Goal: Transaction & Acquisition: Subscribe to service/newsletter

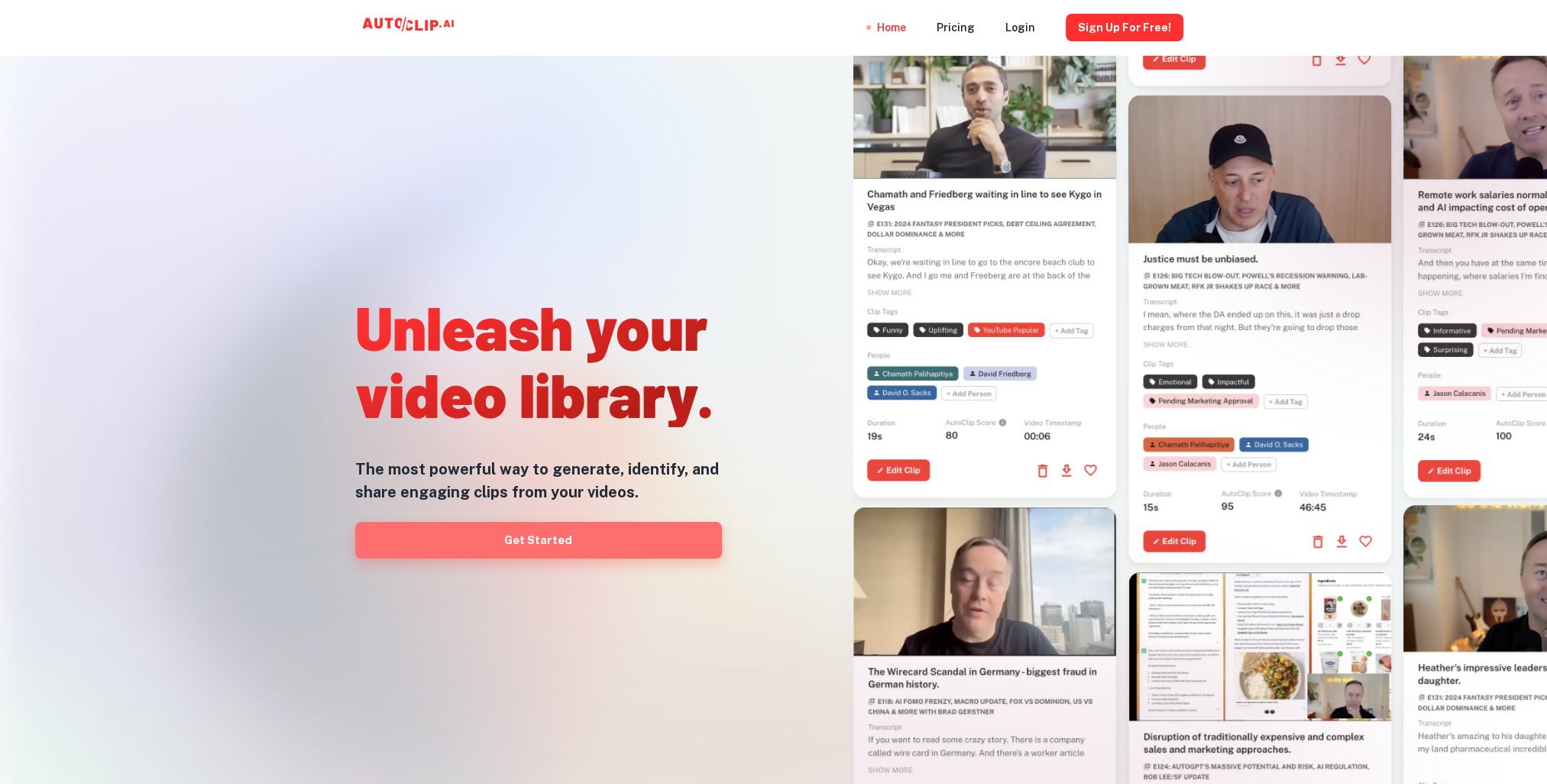
click at [522, 533] on link "Get Started" at bounding box center [539, 540] width 366 height 37
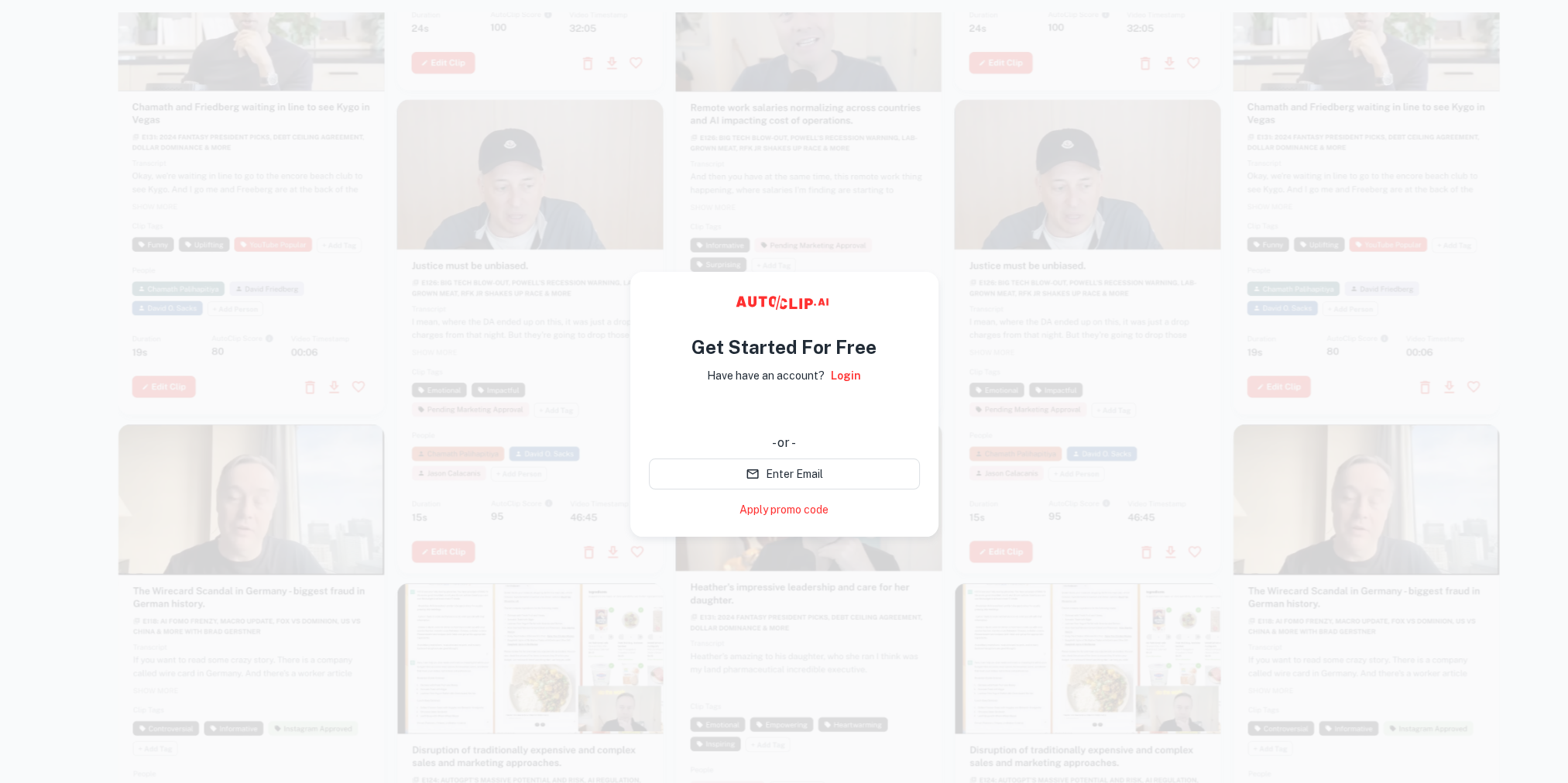
click at [838, 434] on div "- or -" at bounding box center [784, 443] width 271 height 19
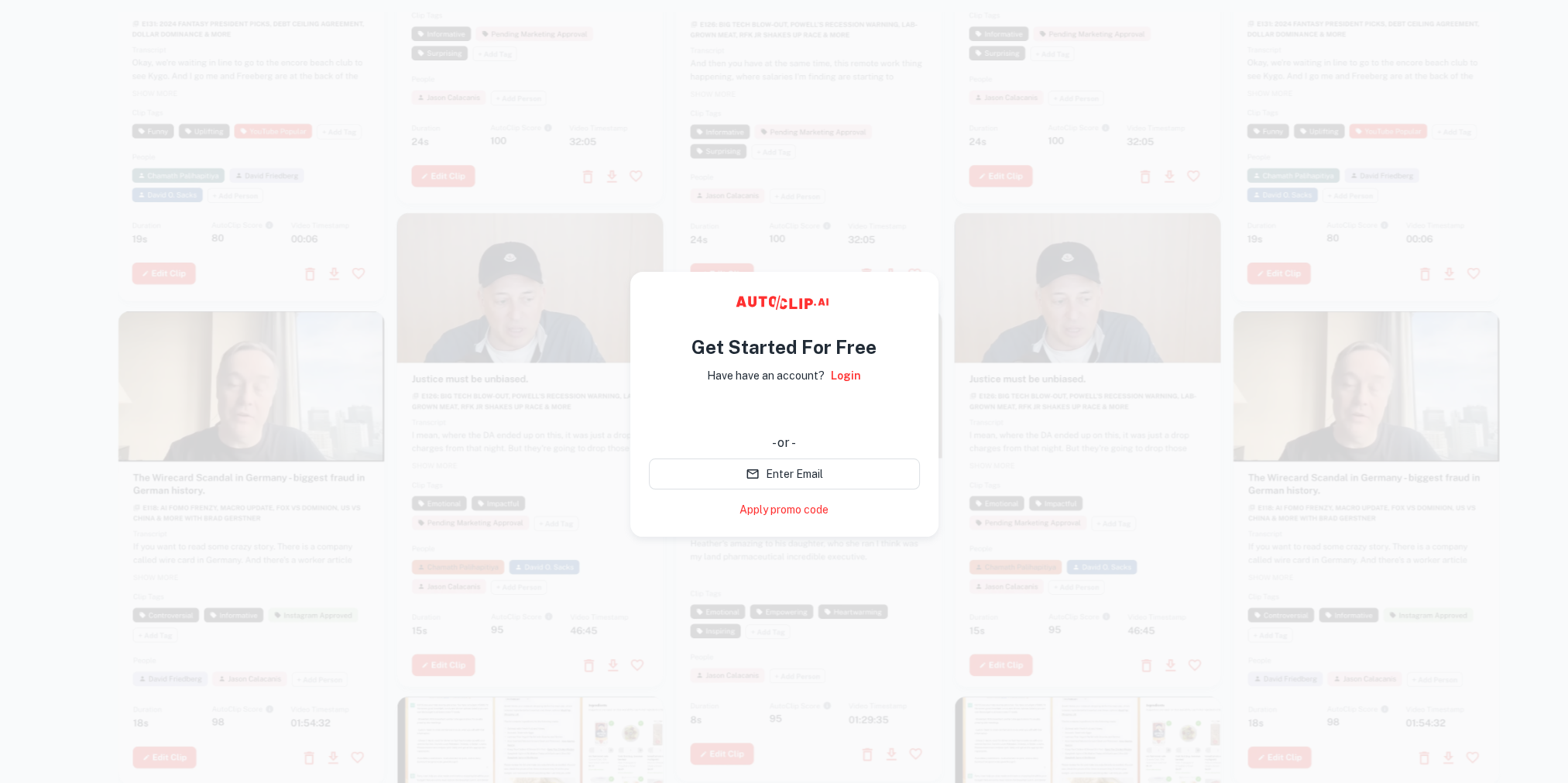
click at [1073, 205] on div at bounding box center [809, 404] width 1381 height 783
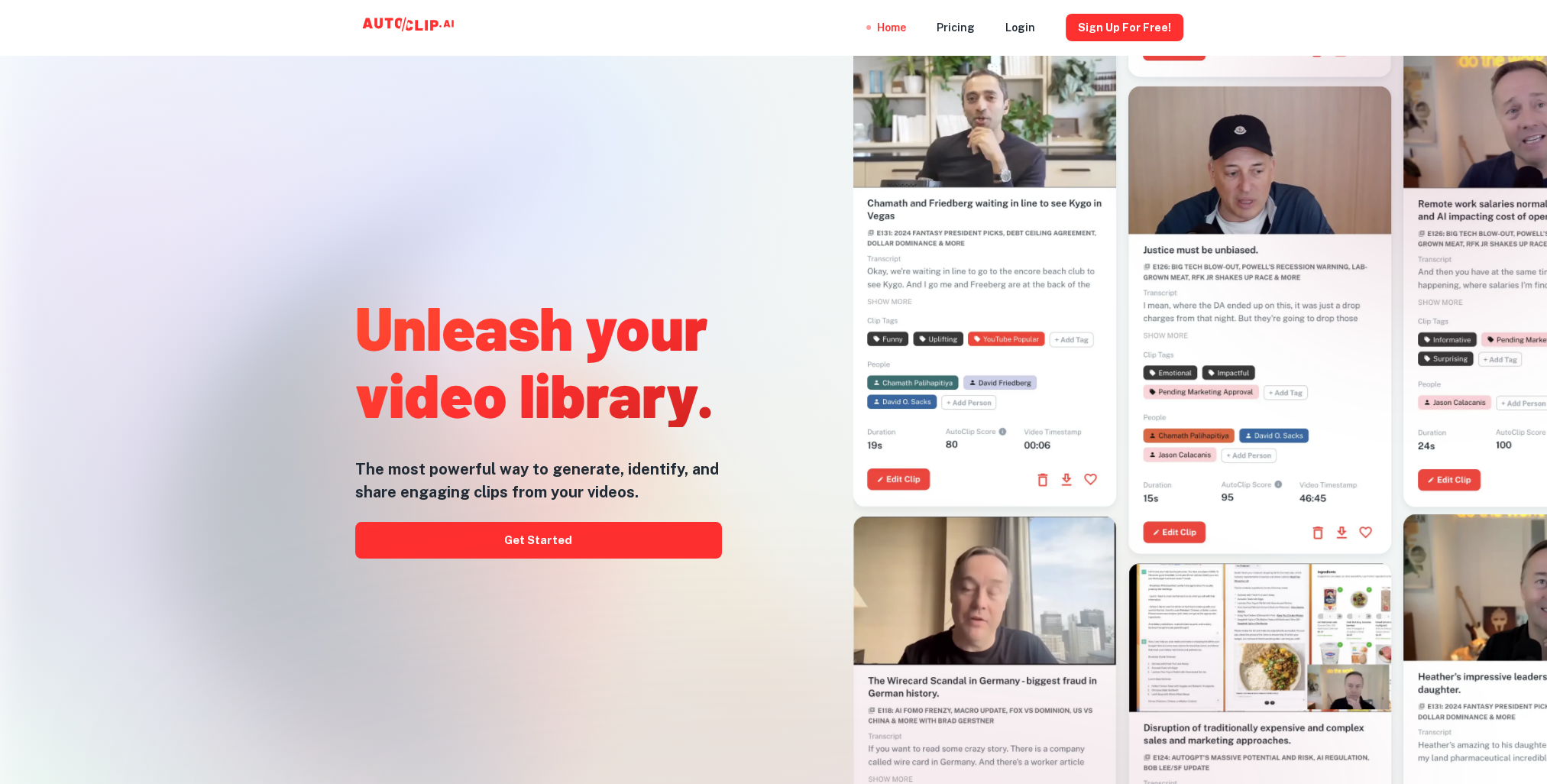
click at [1143, 42] on link "Sign Up for free!" at bounding box center [1124, 27] width 118 height 55
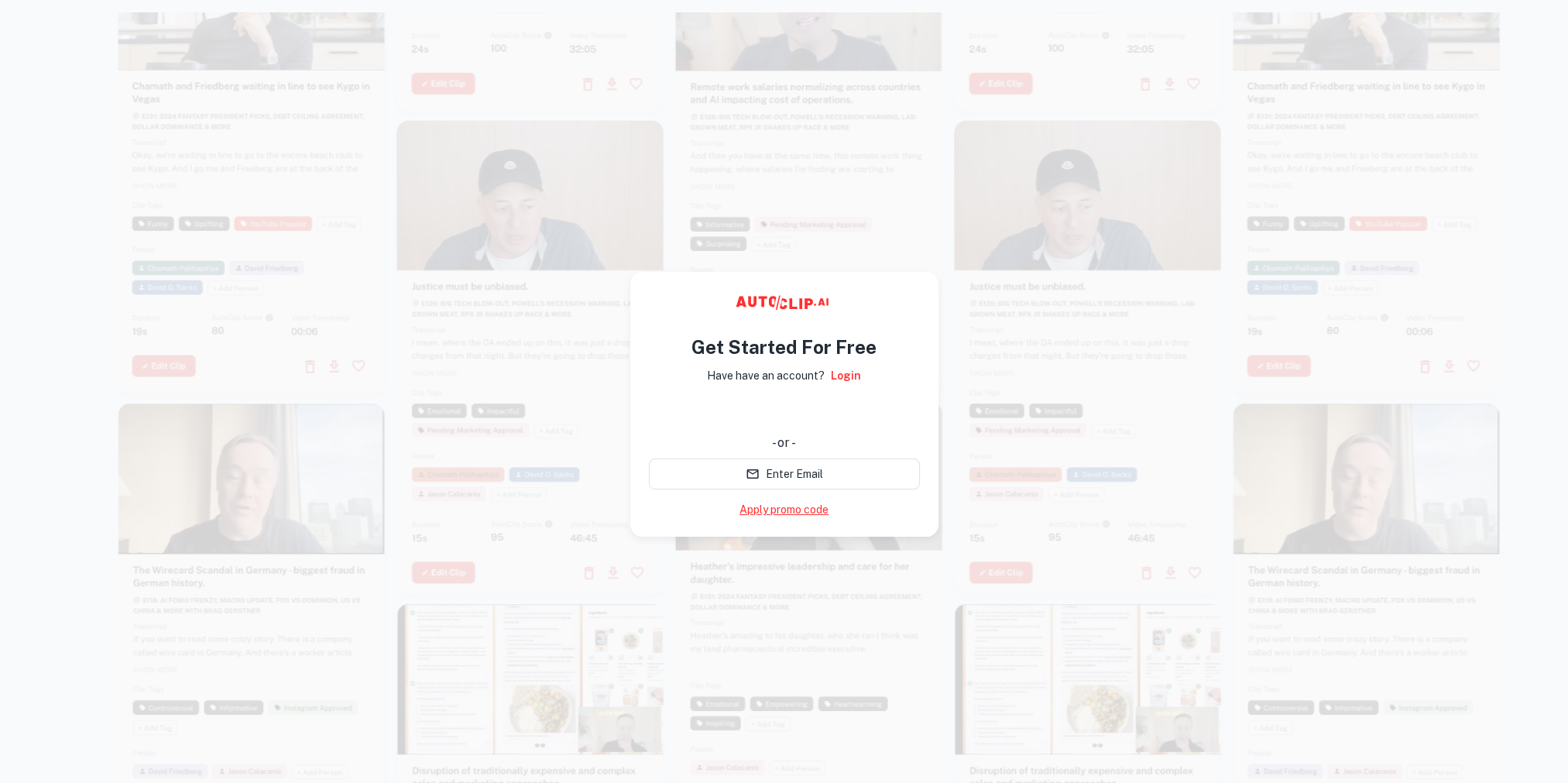
click at [787, 515] on link "Apply promo code" at bounding box center [784, 510] width 89 height 16
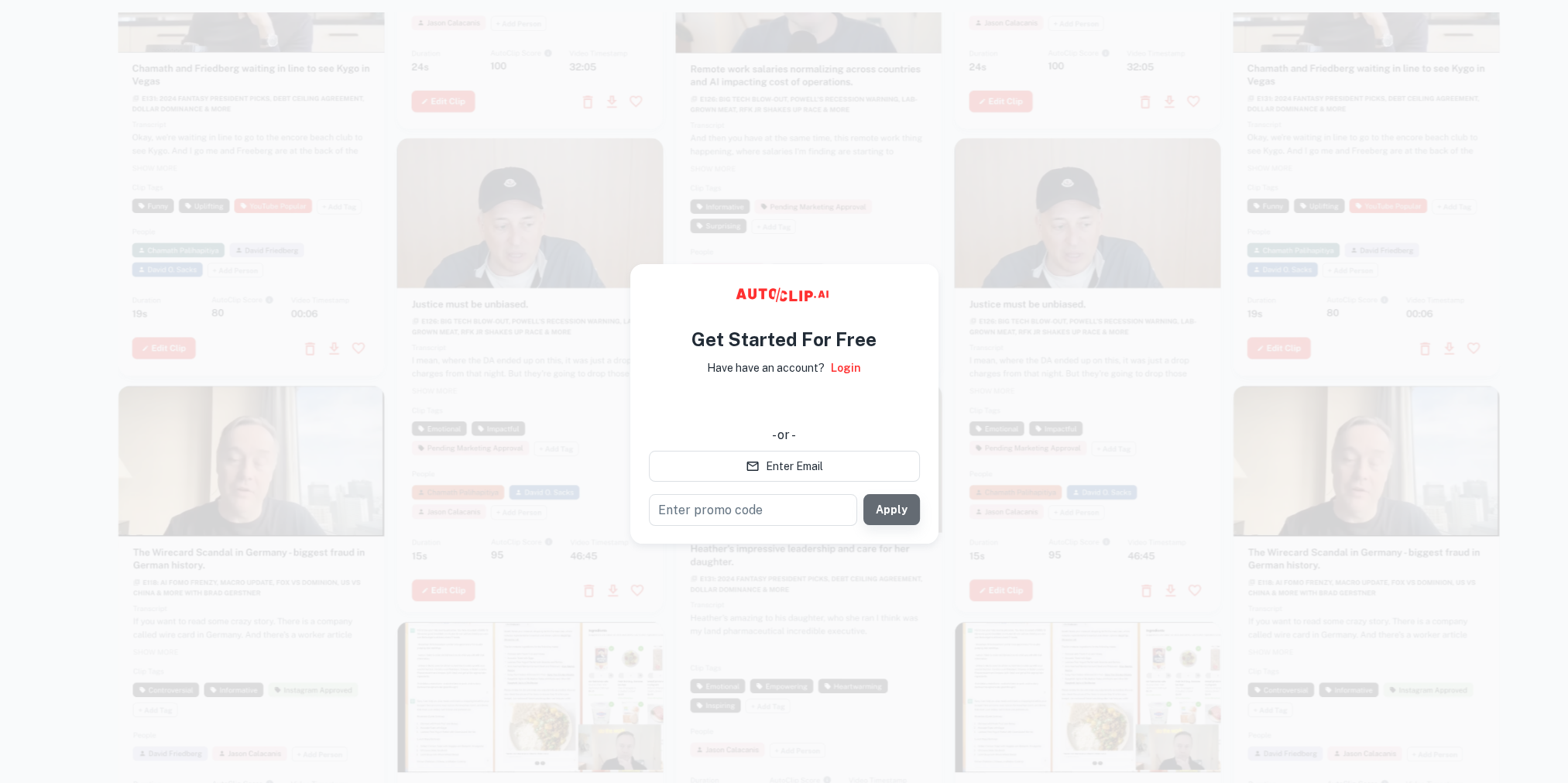
click at [903, 508] on button "Apply" at bounding box center [892, 510] width 56 height 31
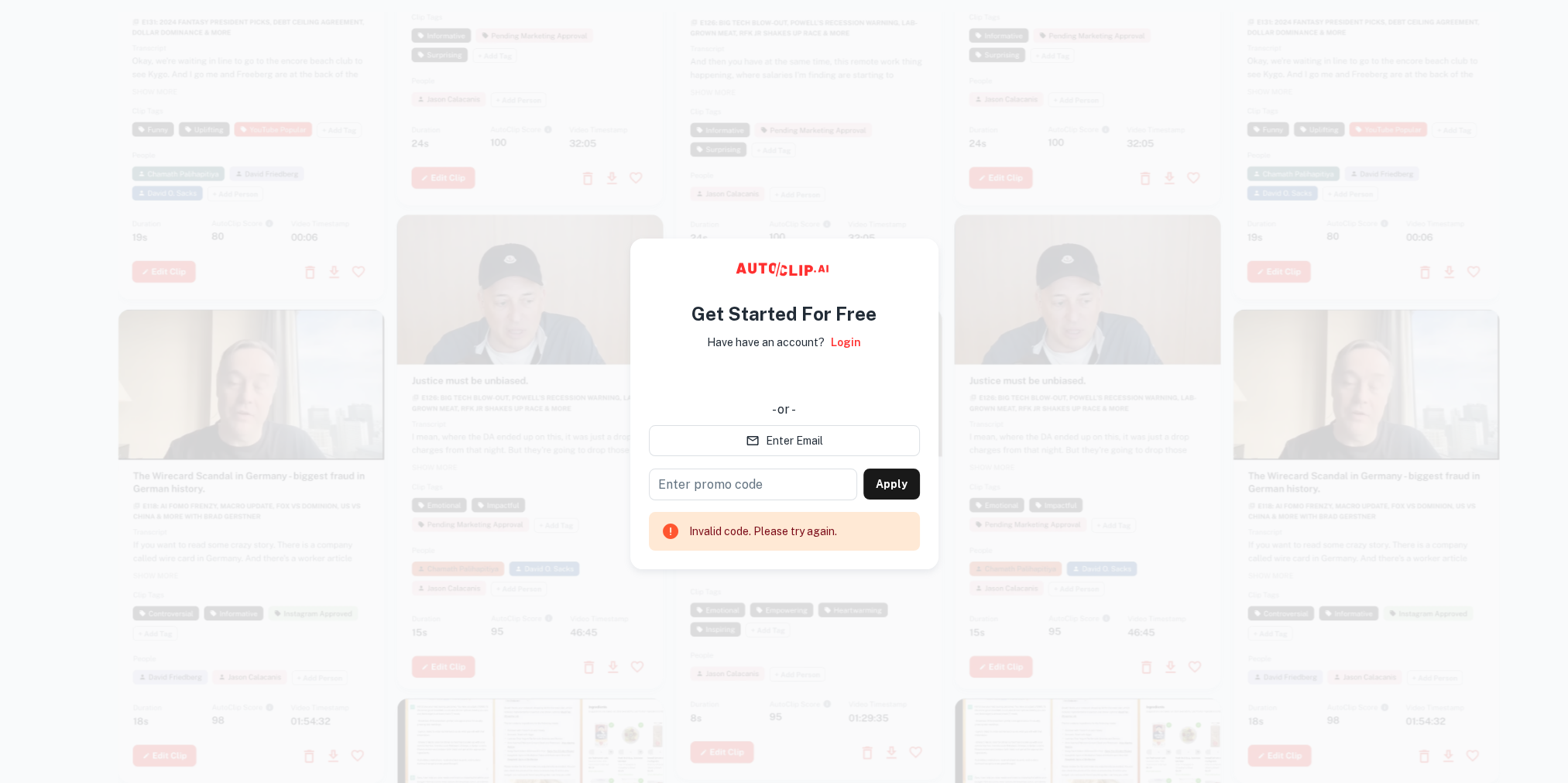
click at [944, 151] on div at bounding box center [809, 404] width 1381 height 783
